Goal: Navigation & Orientation: Find specific page/section

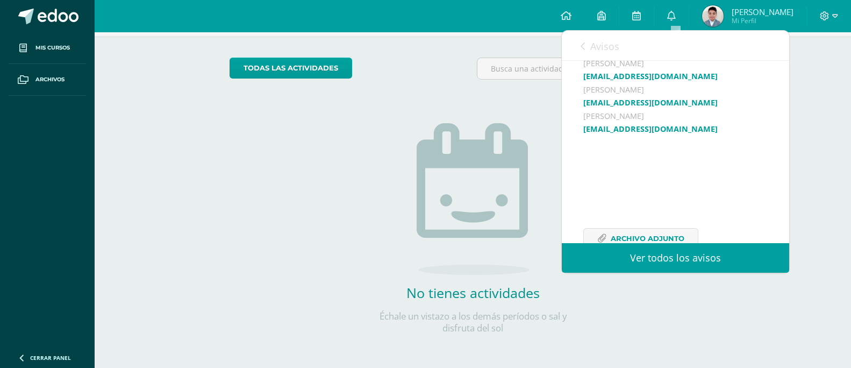
scroll to position [326, 0]
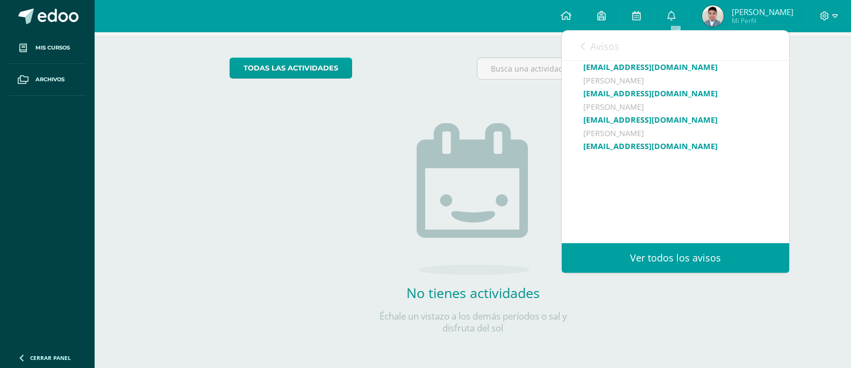
click at [674, 263] on link "Ver todos los avisos" at bounding box center [676, 258] width 228 height 30
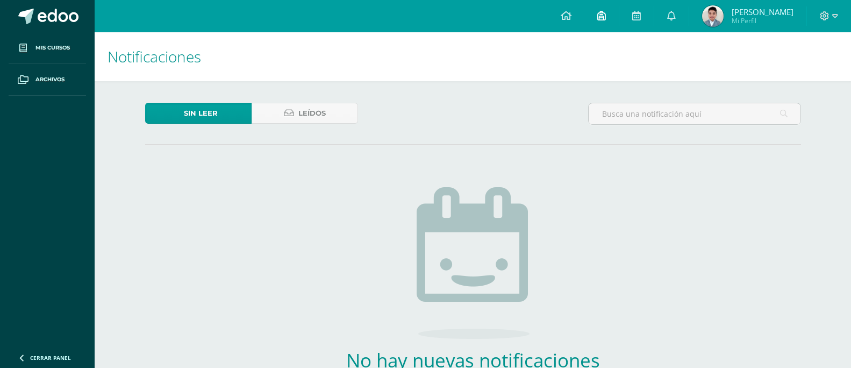
drag, startPoint x: 563, startPoint y: 12, endPoint x: 615, endPoint y: 19, distance: 53.1
click at [562, 13] on link at bounding box center [566, 16] width 37 height 32
